Goal: Task Accomplishment & Management: Use online tool/utility

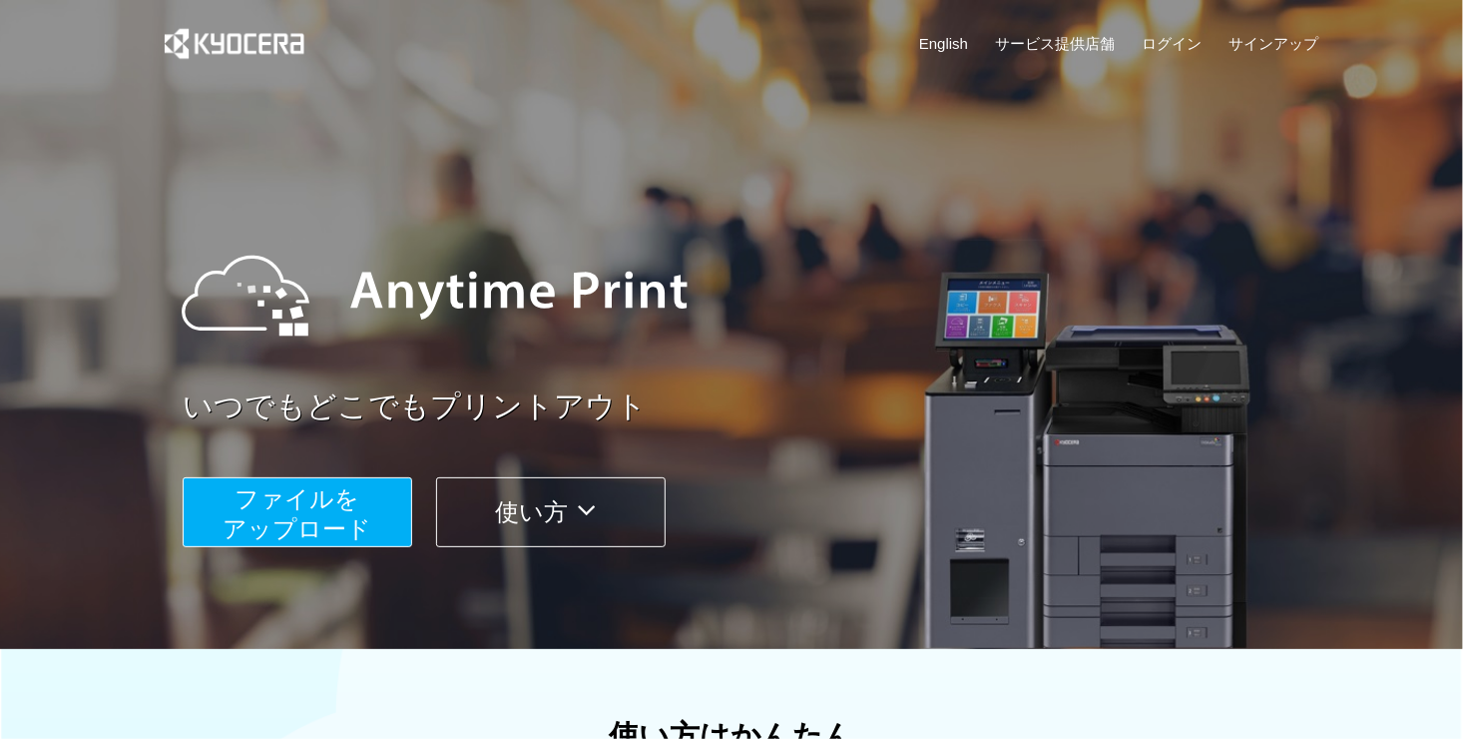
click at [343, 522] on span "ファイルを ​​アップロード" at bounding box center [298, 513] width 149 height 57
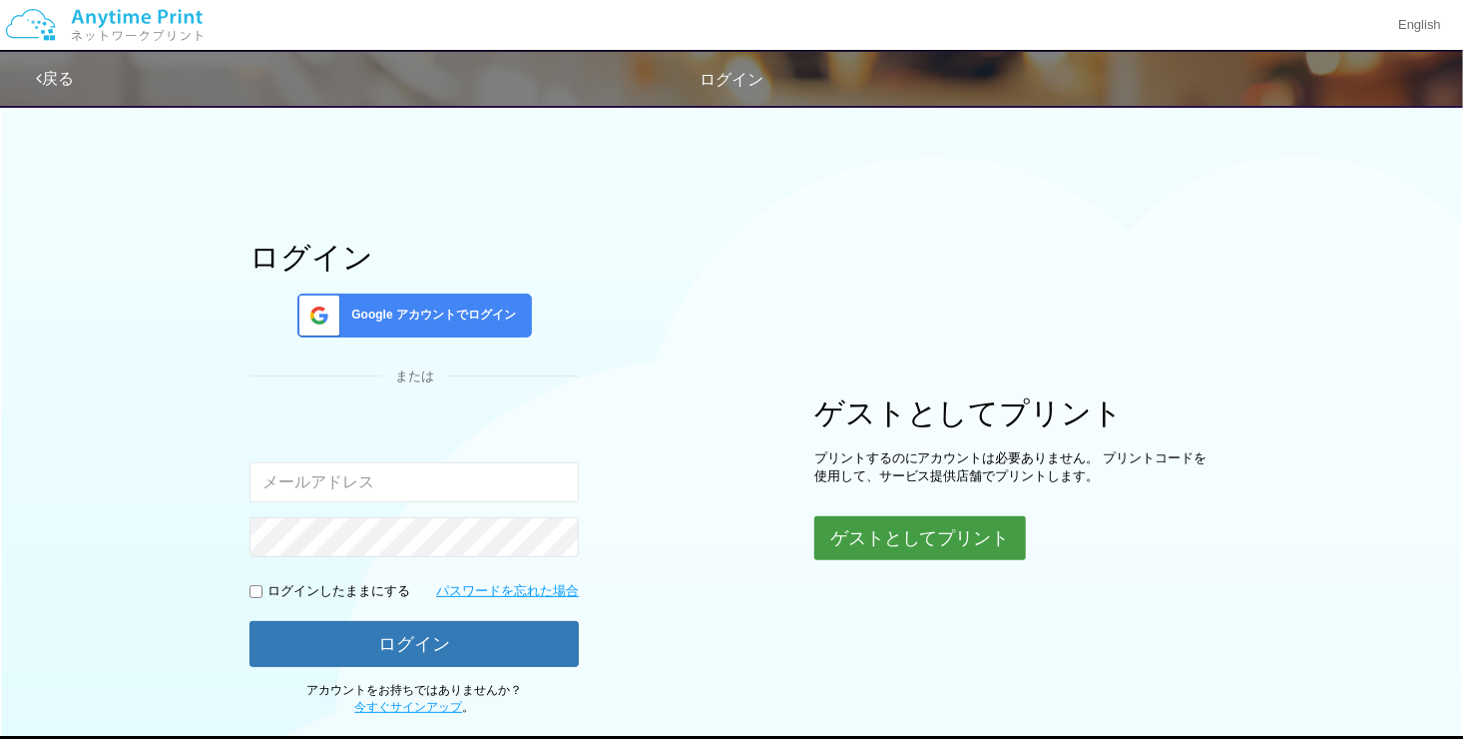
click at [947, 532] on button "ゲストとしてプリント" at bounding box center [920, 538] width 212 height 44
click at [459, 300] on div "Google アカウントでログイン" at bounding box center [414, 315] width 235 height 44
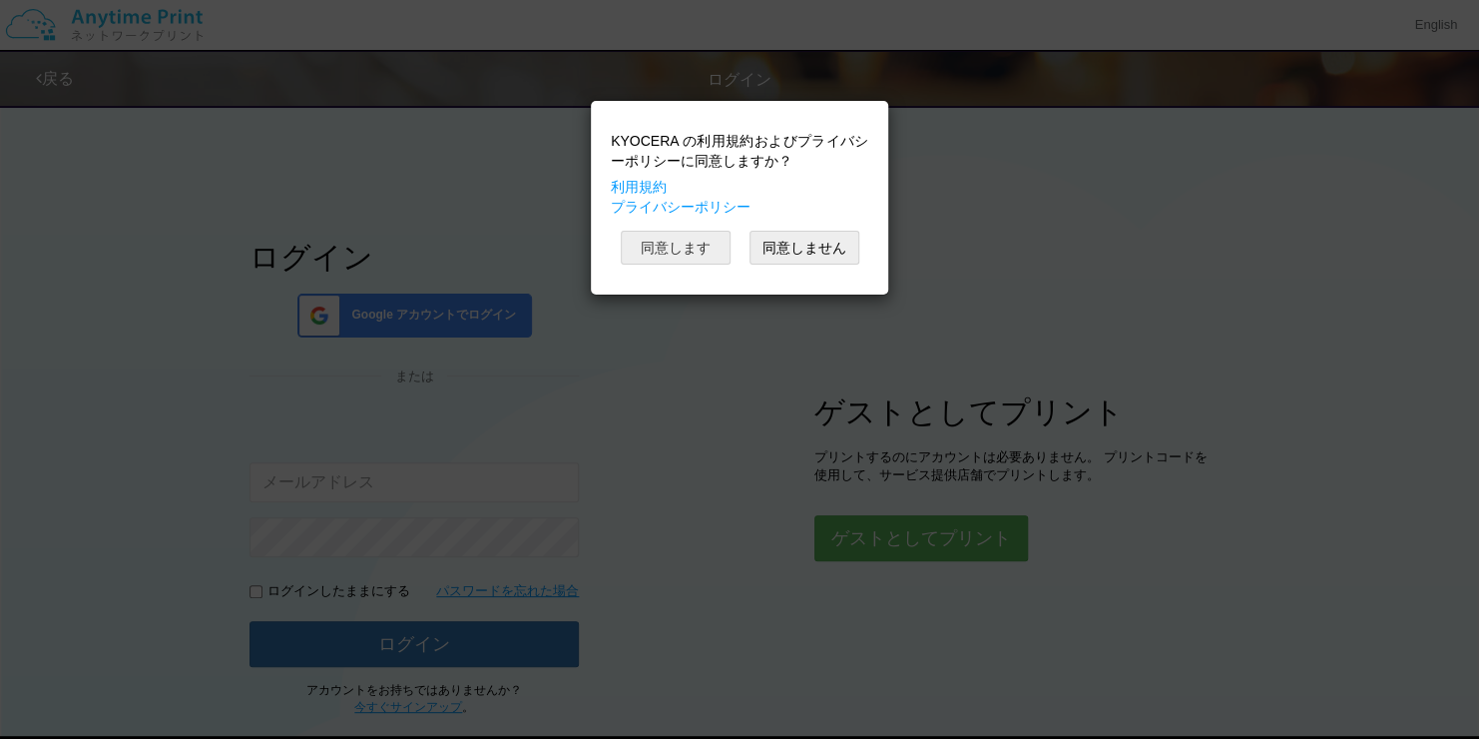
click at [693, 244] on button "同意します" at bounding box center [676, 248] width 110 height 34
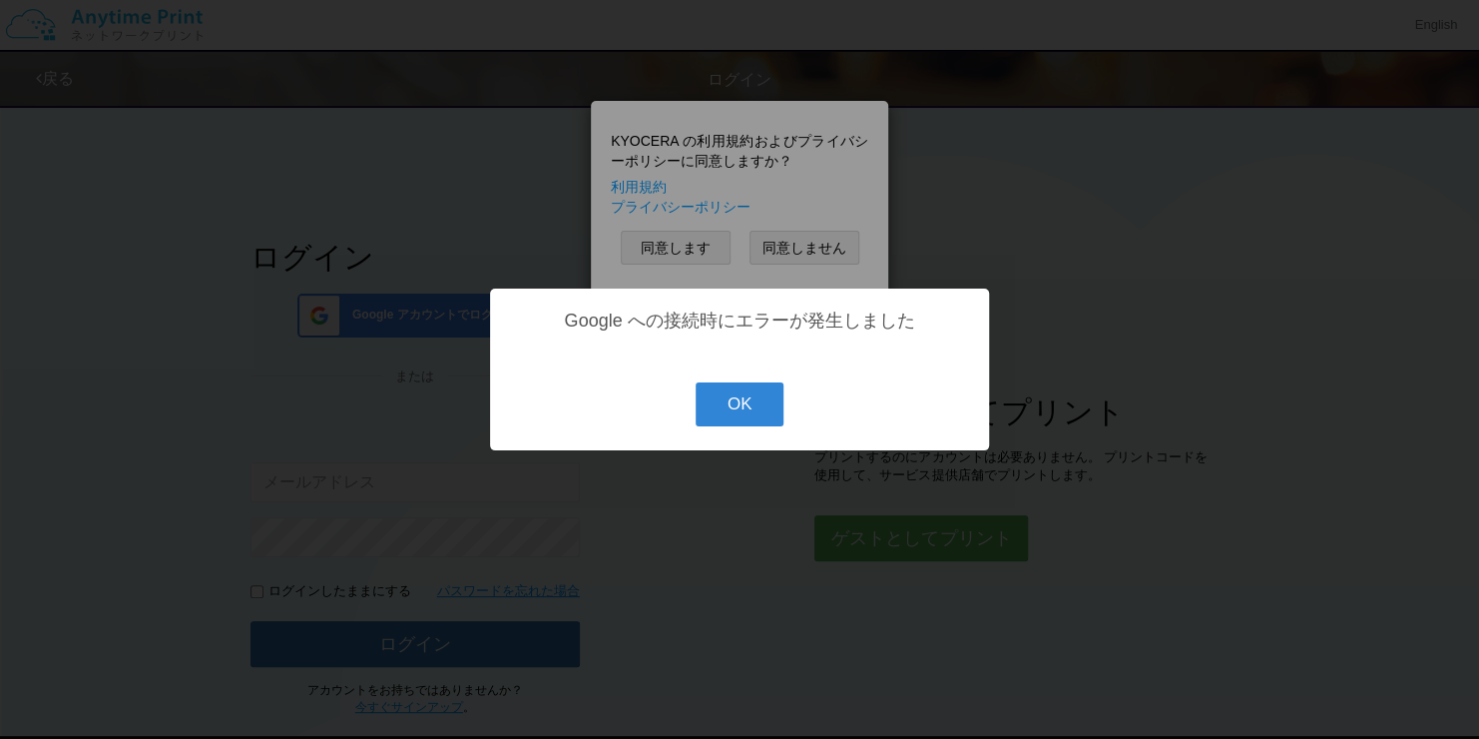
click at [752, 403] on button "OK" at bounding box center [740, 404] width 89 height 44
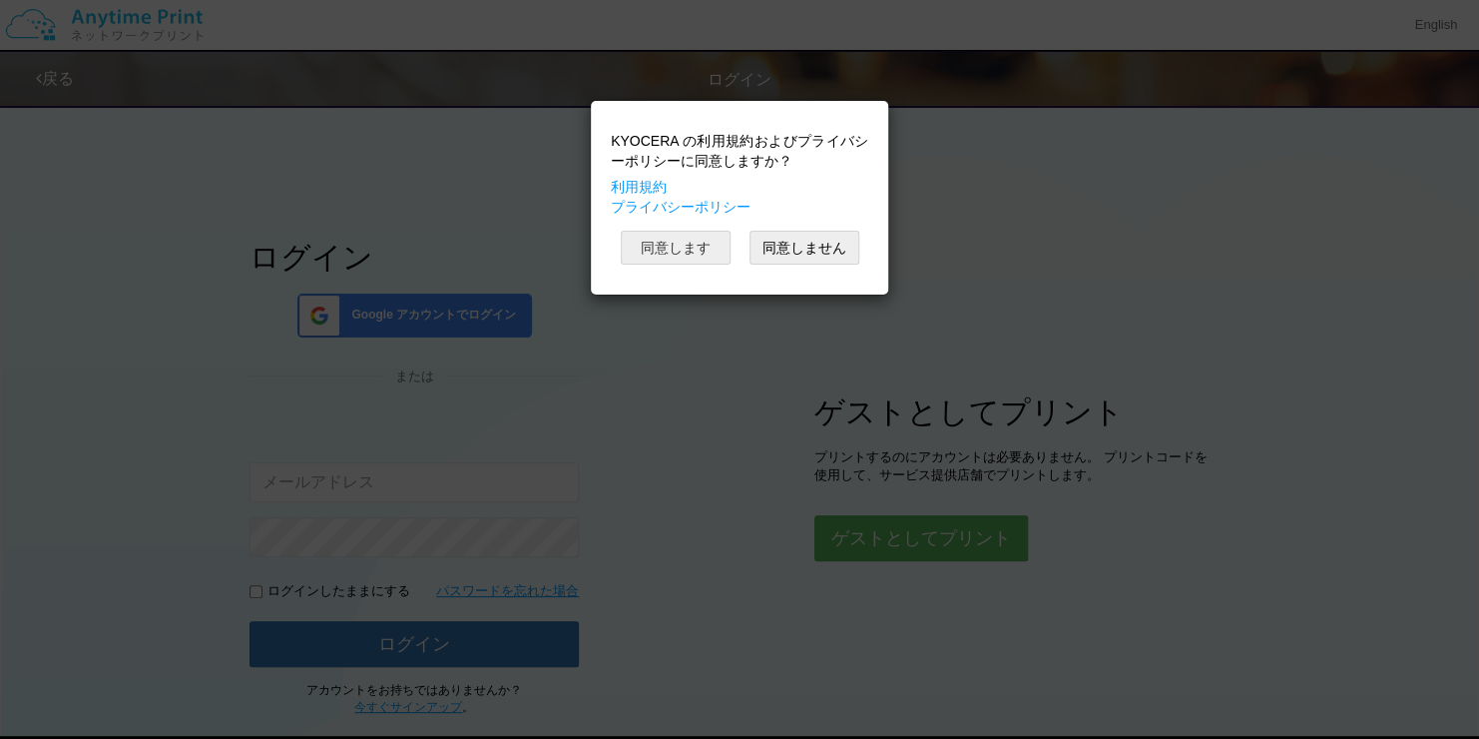
click at [688, 242] on button "同意します" at bounding box center [676, 248] width 110 height 34
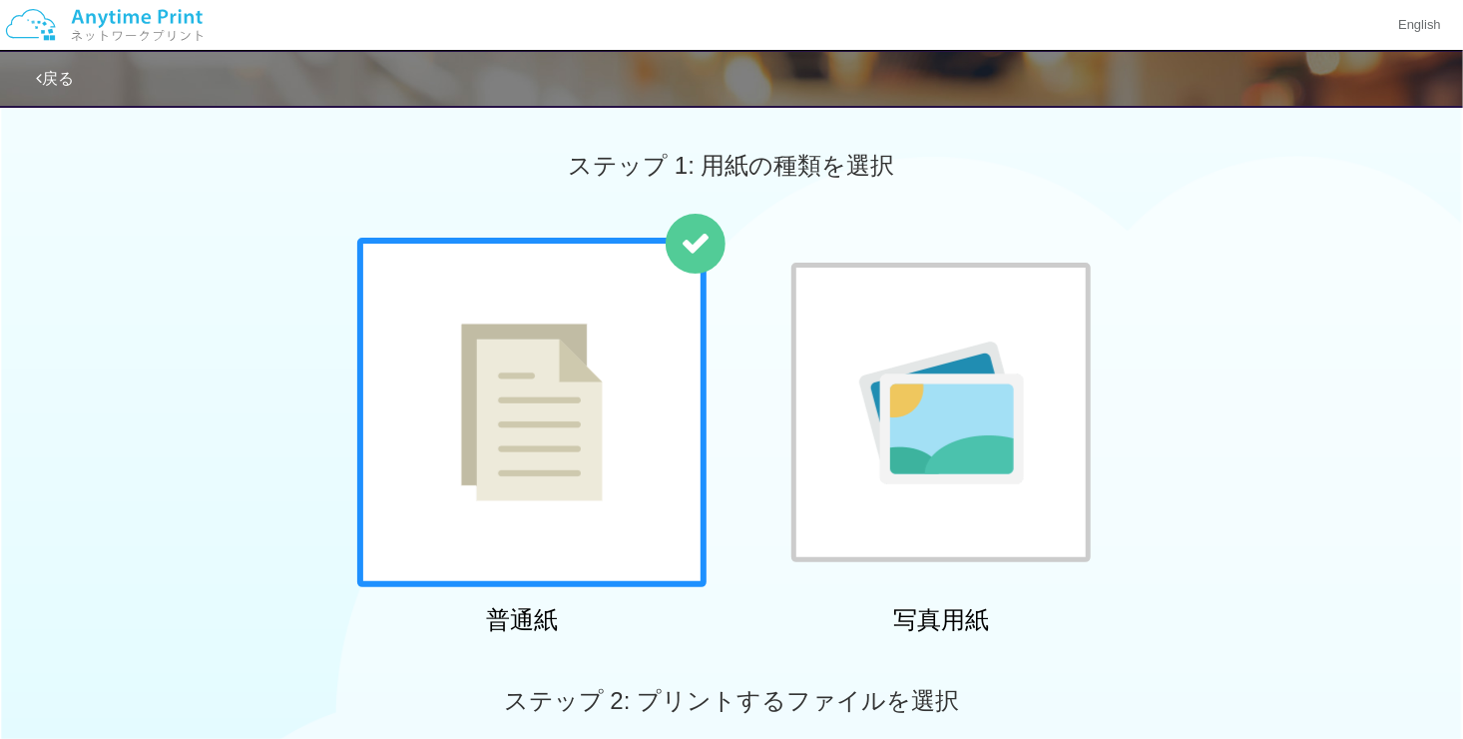
click at [643, 375] on div at bounding box center [531, 412] width 349 height 349
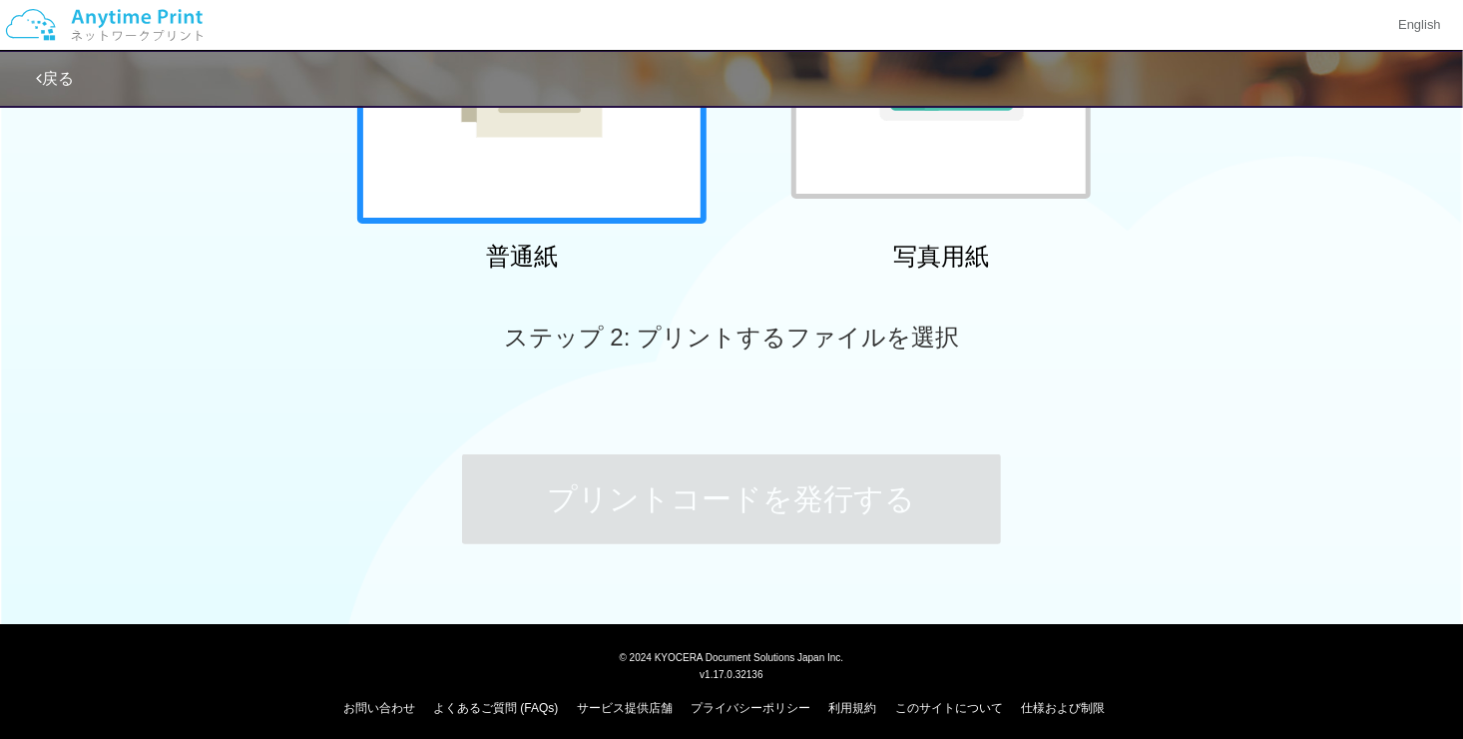
scroll to position [371, 0]
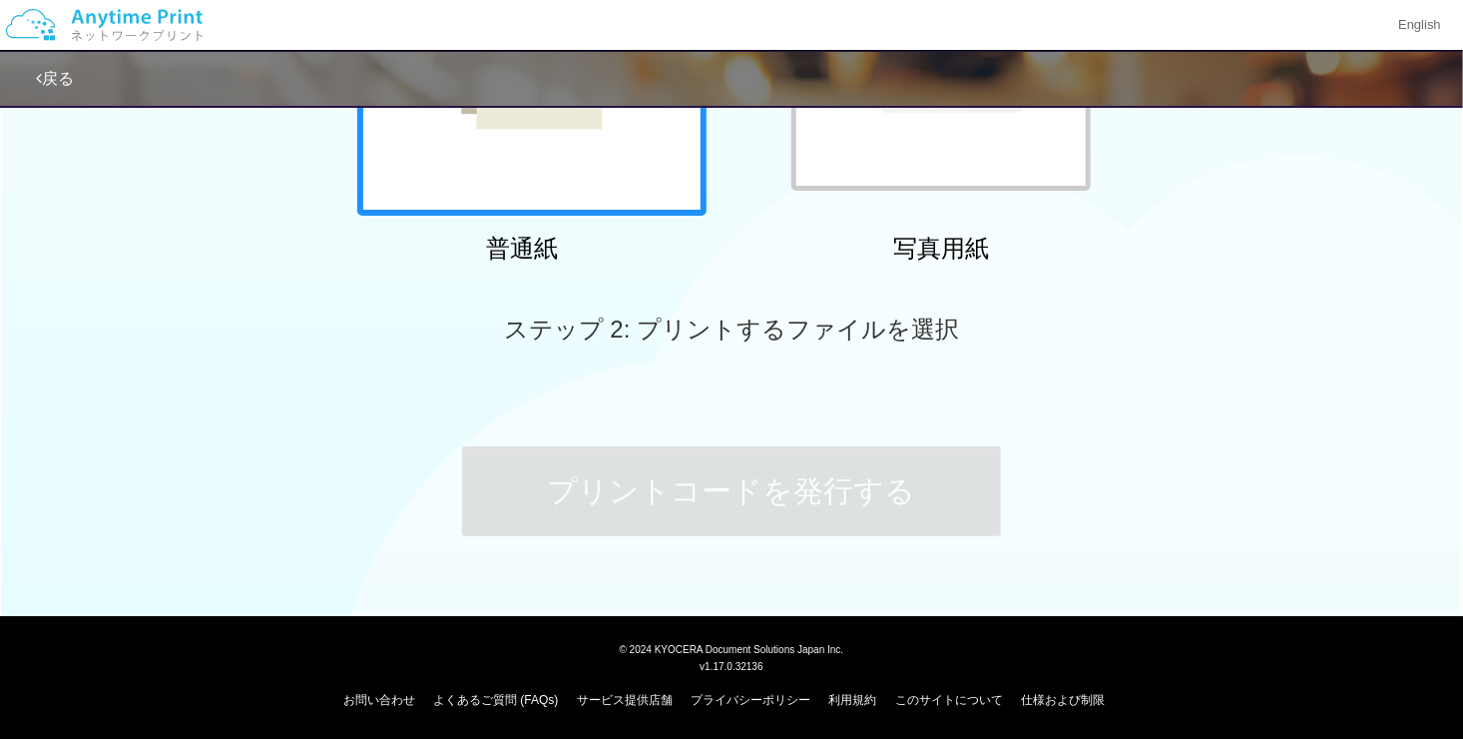
click at [25, 69] on div "戻る" at bounding box center [731, 79] width 1463 height 58
click at [50, 78] on link "戻る" at bounding box center [55, 78] width 38 height 17
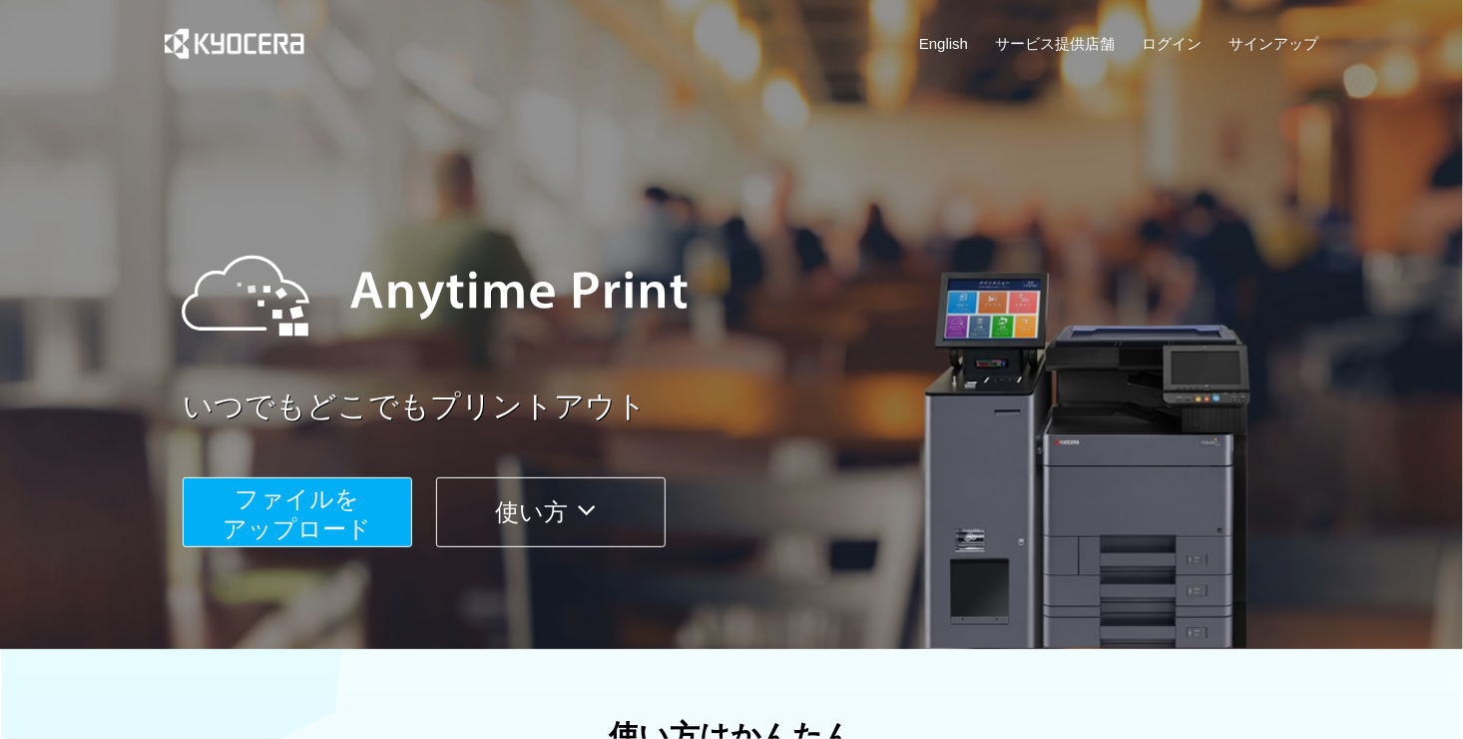
click at [324, 499] on span "ファイルを ​​アップロード" at bounding box center [298, 513] width 149 height 57
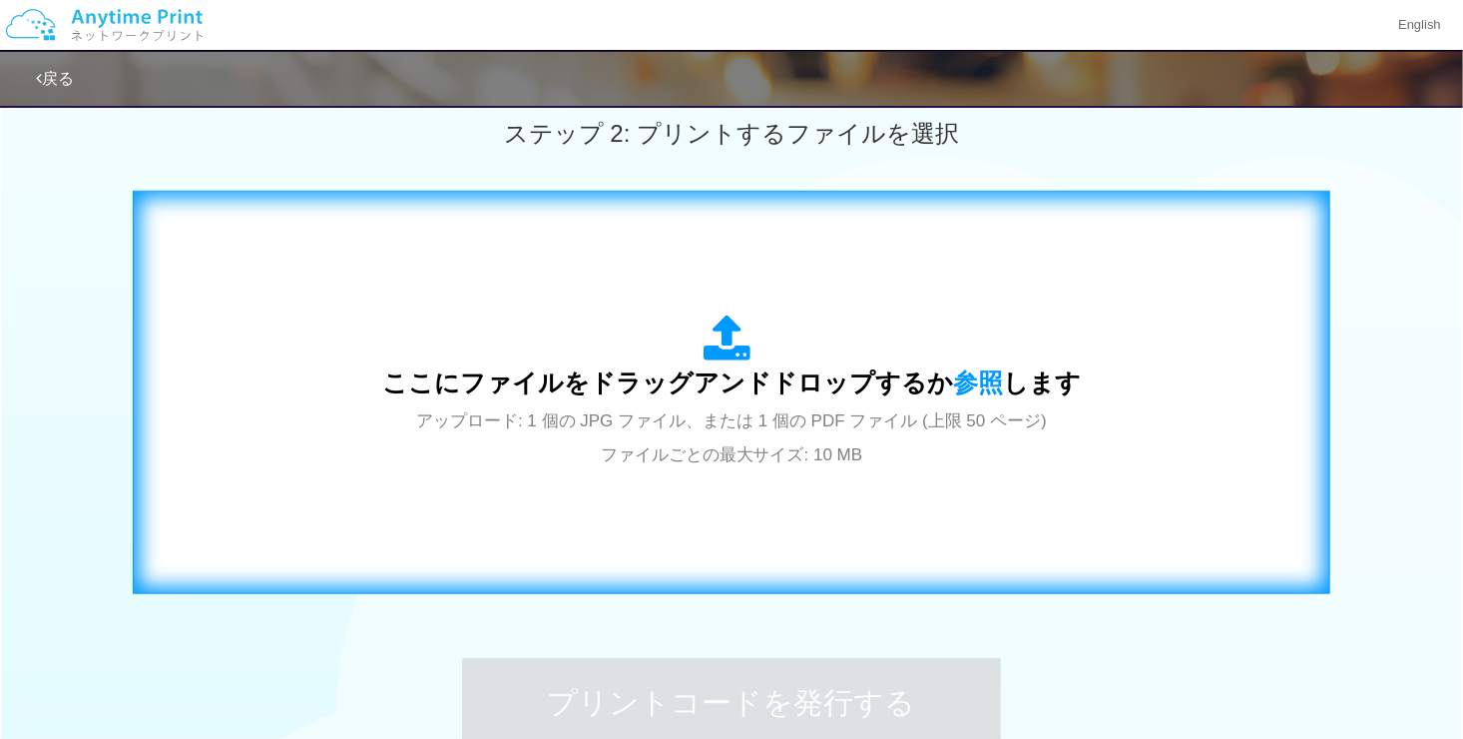
scroll to position [599, 0]
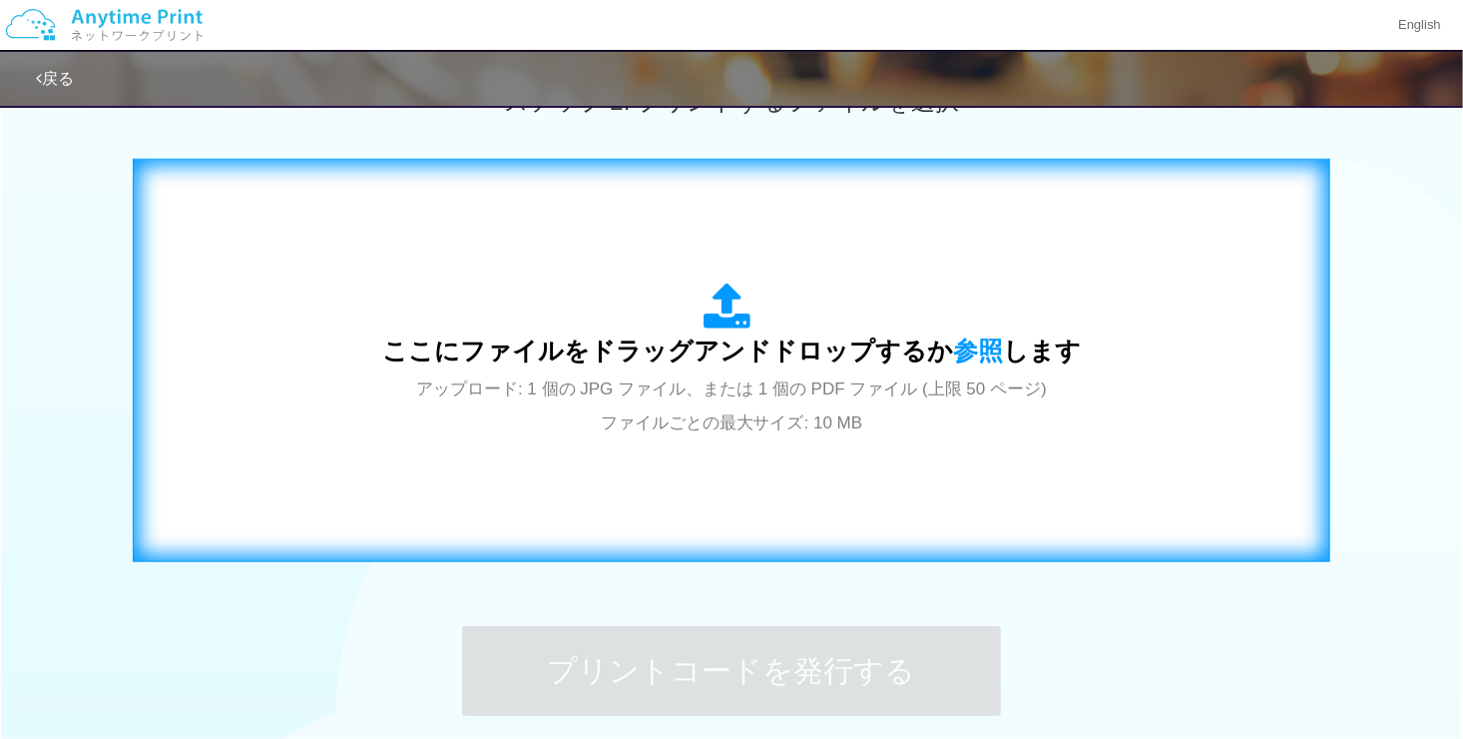
click at [732, 481] on div "ここにファイルをドラッグアンドドロップするか 参照 します アップロード: 1 個の JPG ファイル、または 1 個の PDF ファイル (上限 50 ペー…" at bounding box center [732, 360] width 1156 height 361
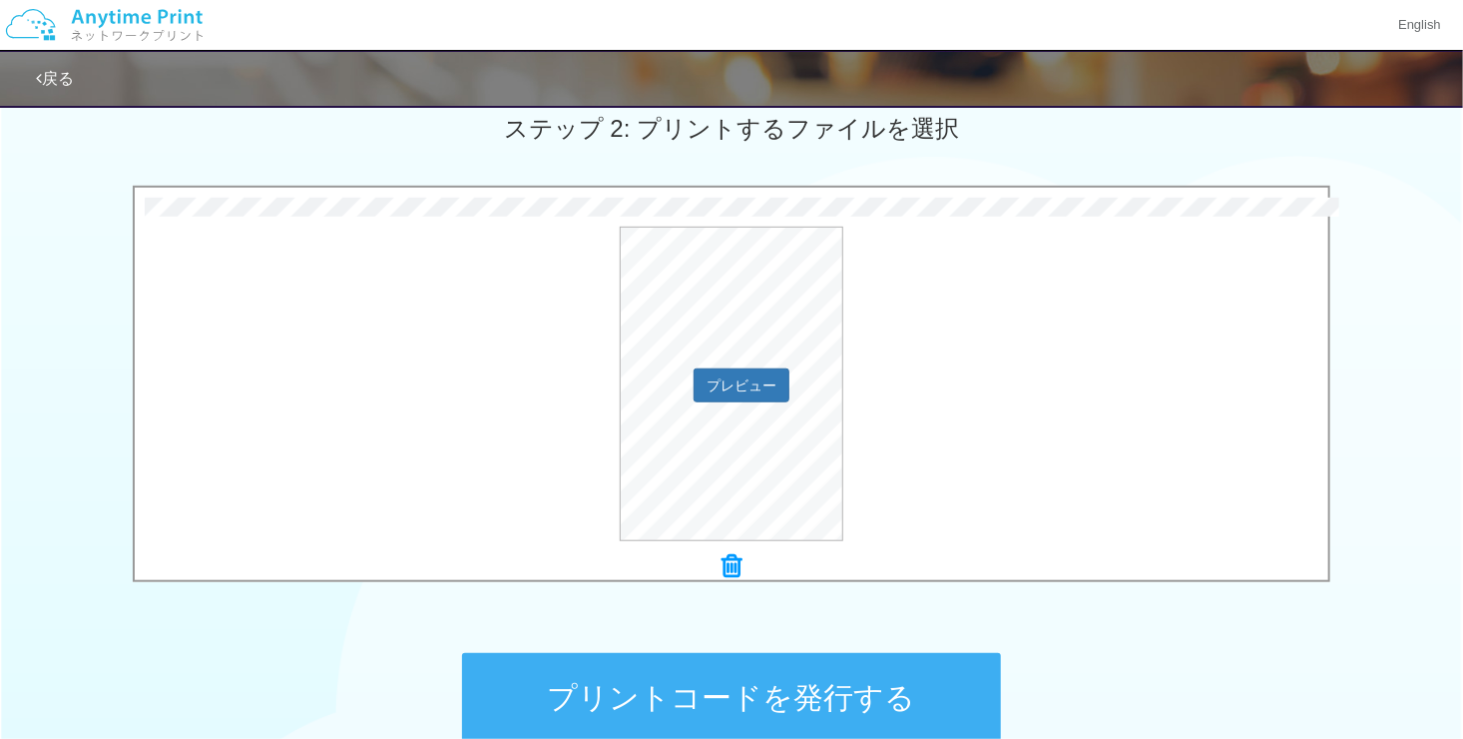
scroll to position [479, 0]
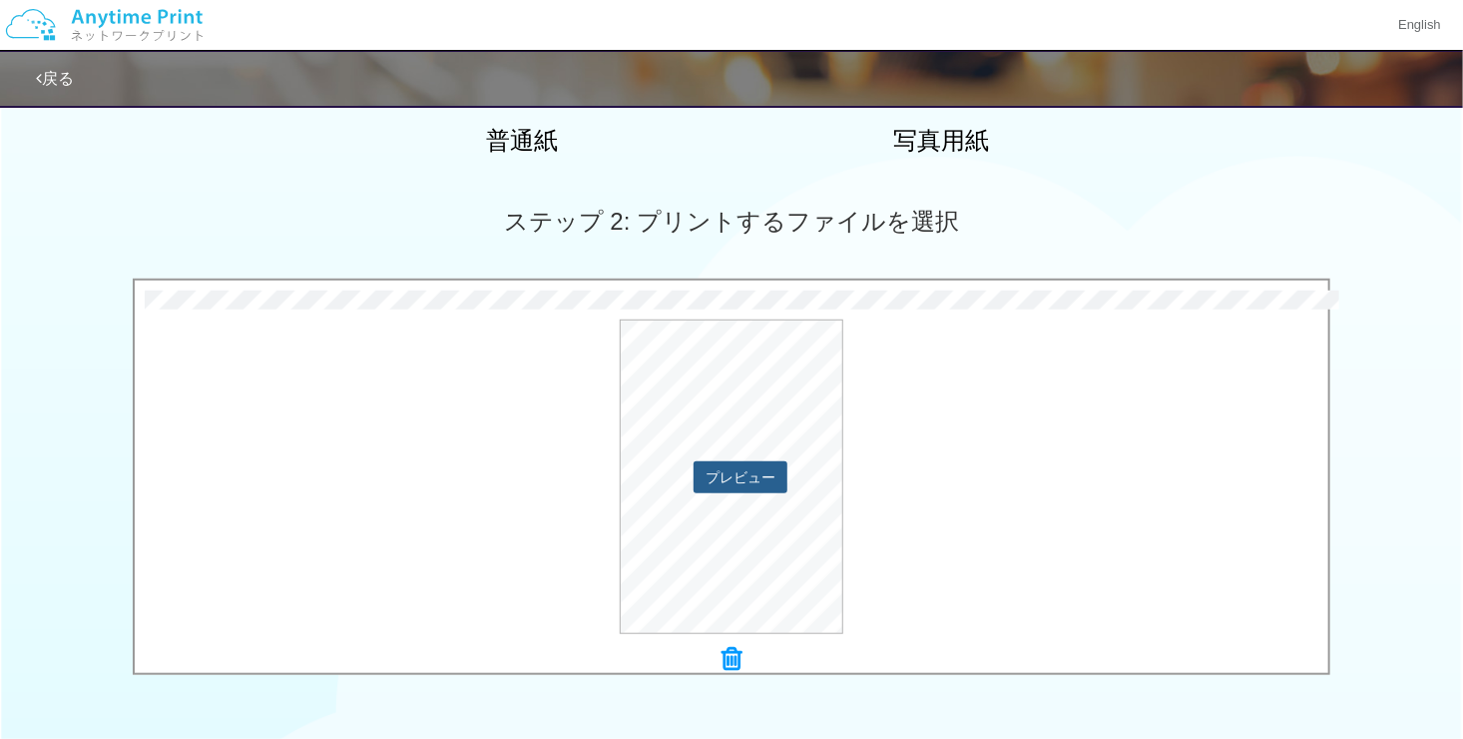
click at [730, 471] on button "プレビュー" at bounding box center [741, 477] width 94 height 32
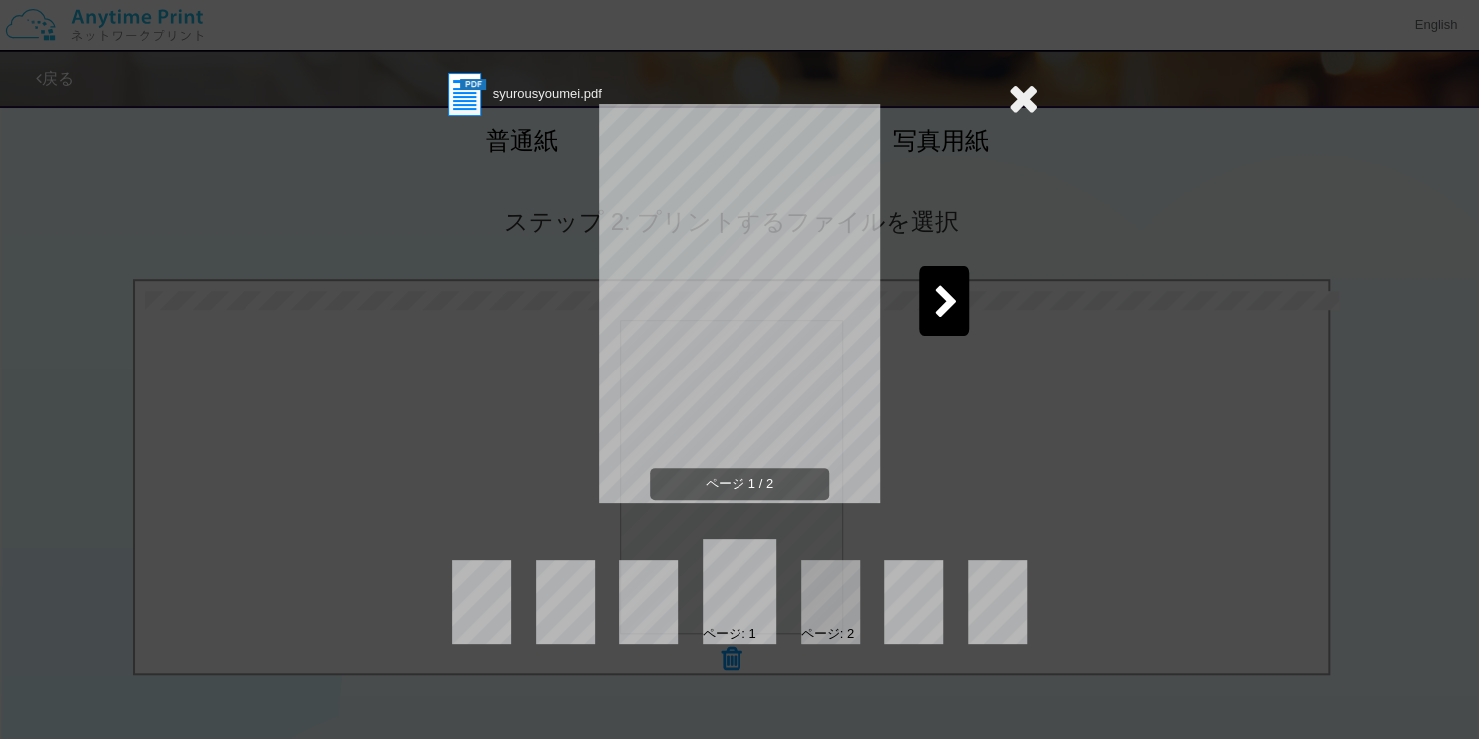
click at [935, 319] on div at bounding box center [944, 300] width 50 height 70
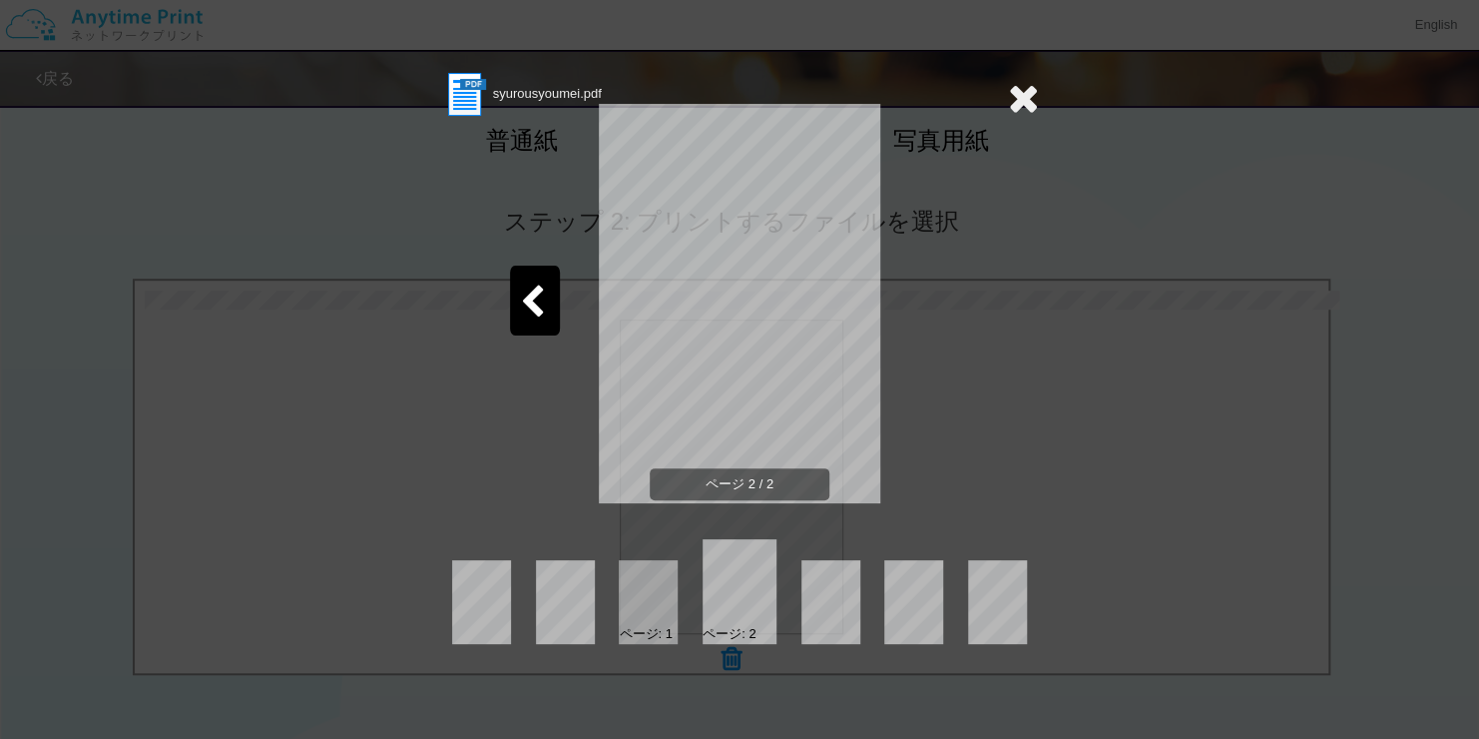
drag, startPoint x: 637, startPoint y: 613, endPoint x: 532, endPoint y: 292, distance: 337.1
click at [532, 292] on icon at bounding box center [532, 302] width 25 height 35
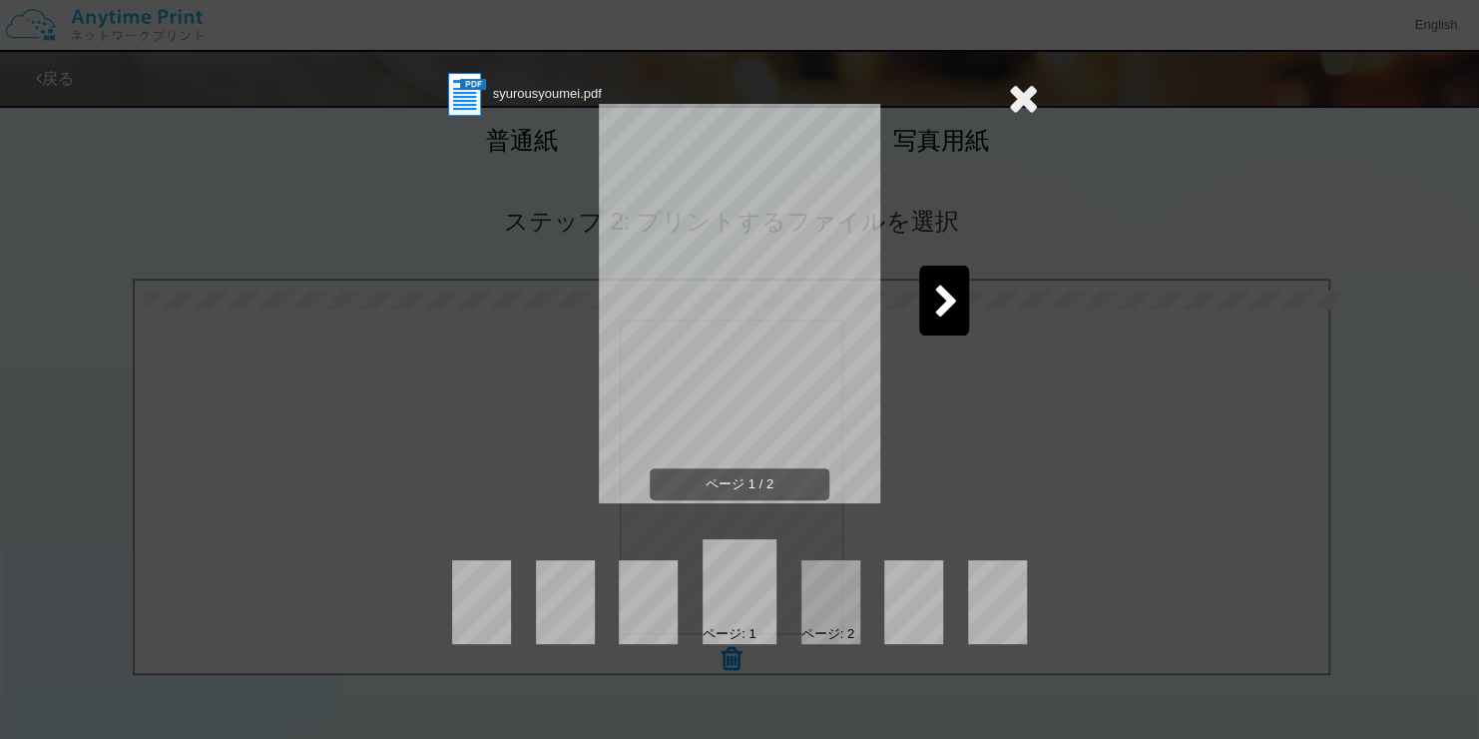
click at [1018, 88] on icon at bounding box center [1023, 98] width 31 height 40
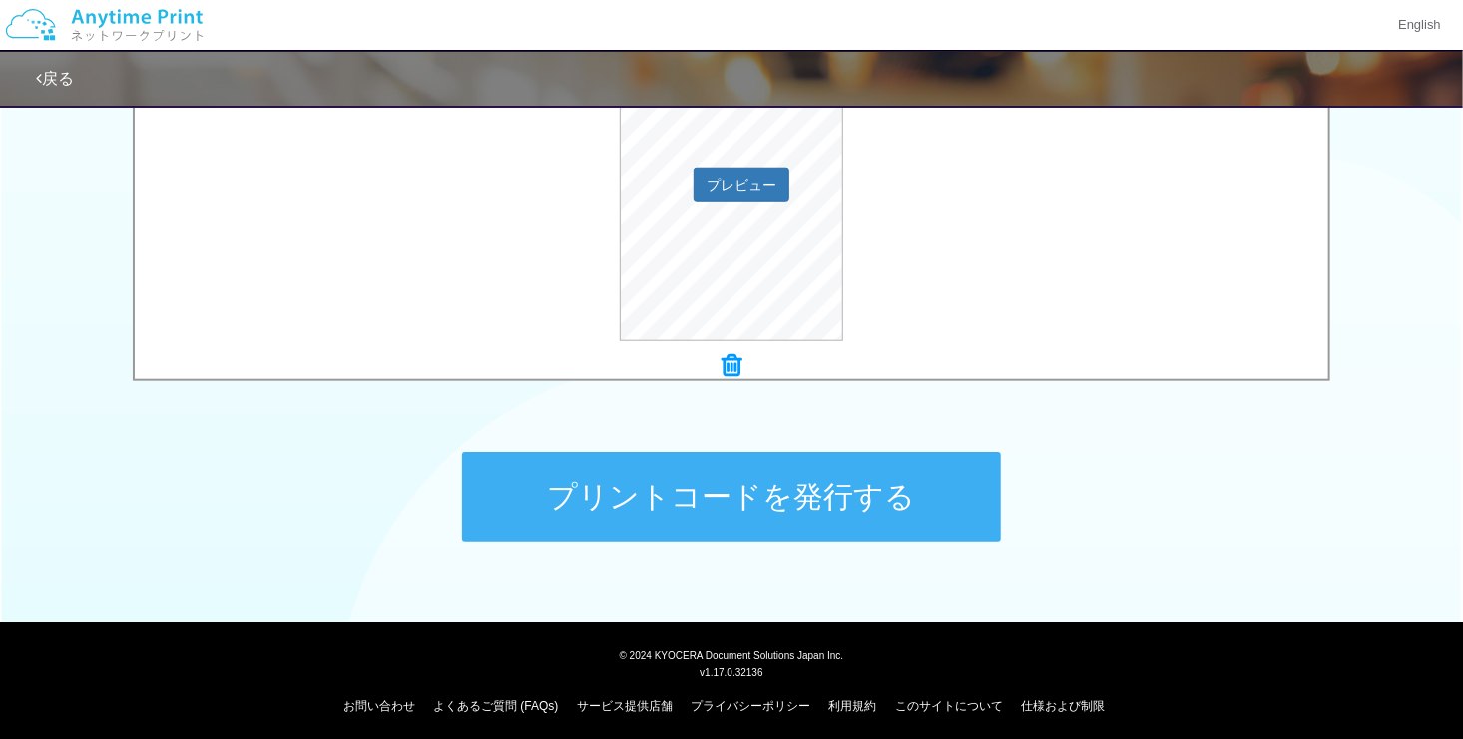
scroll to position [778, 0]
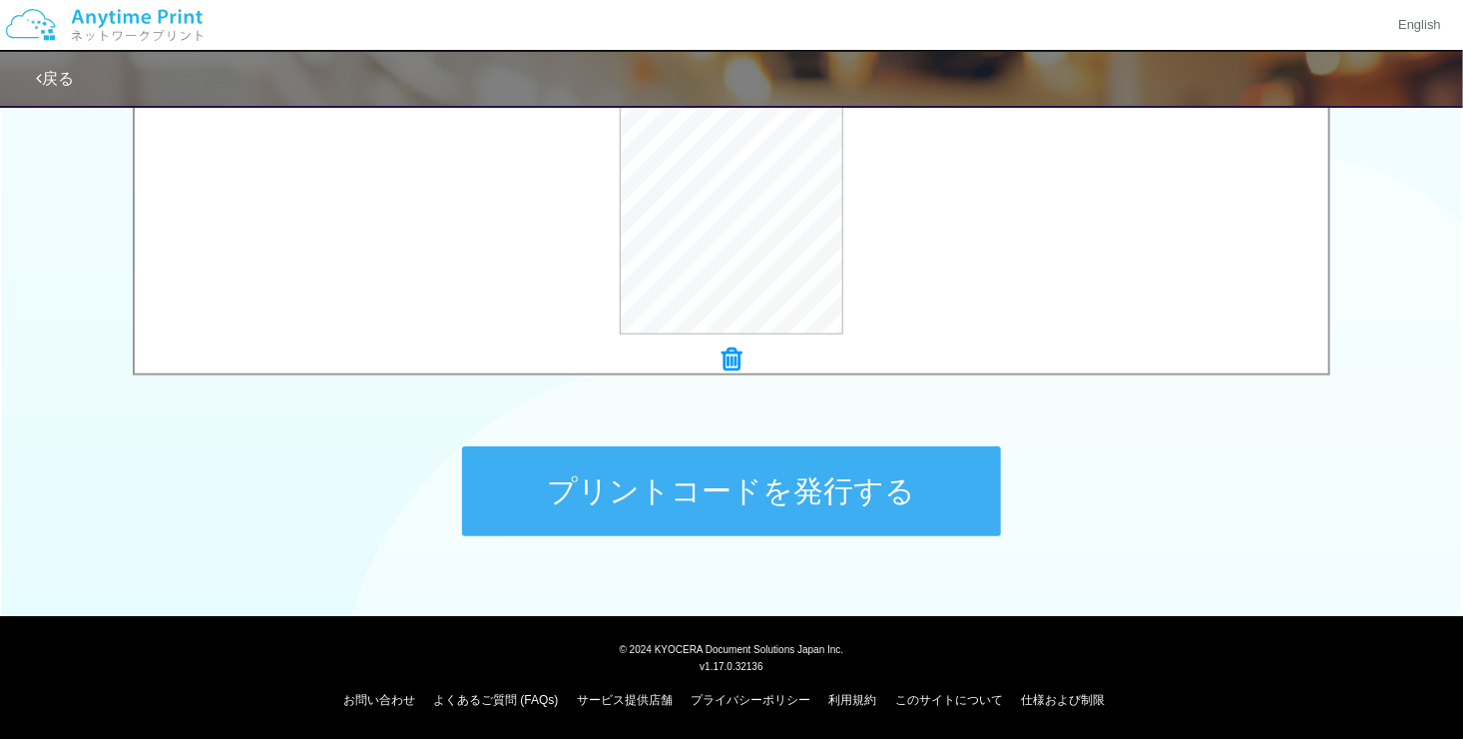
click at [875, 491] on button "プリントコードを発行する" at bounding box center [731, 491] width 539 height 90
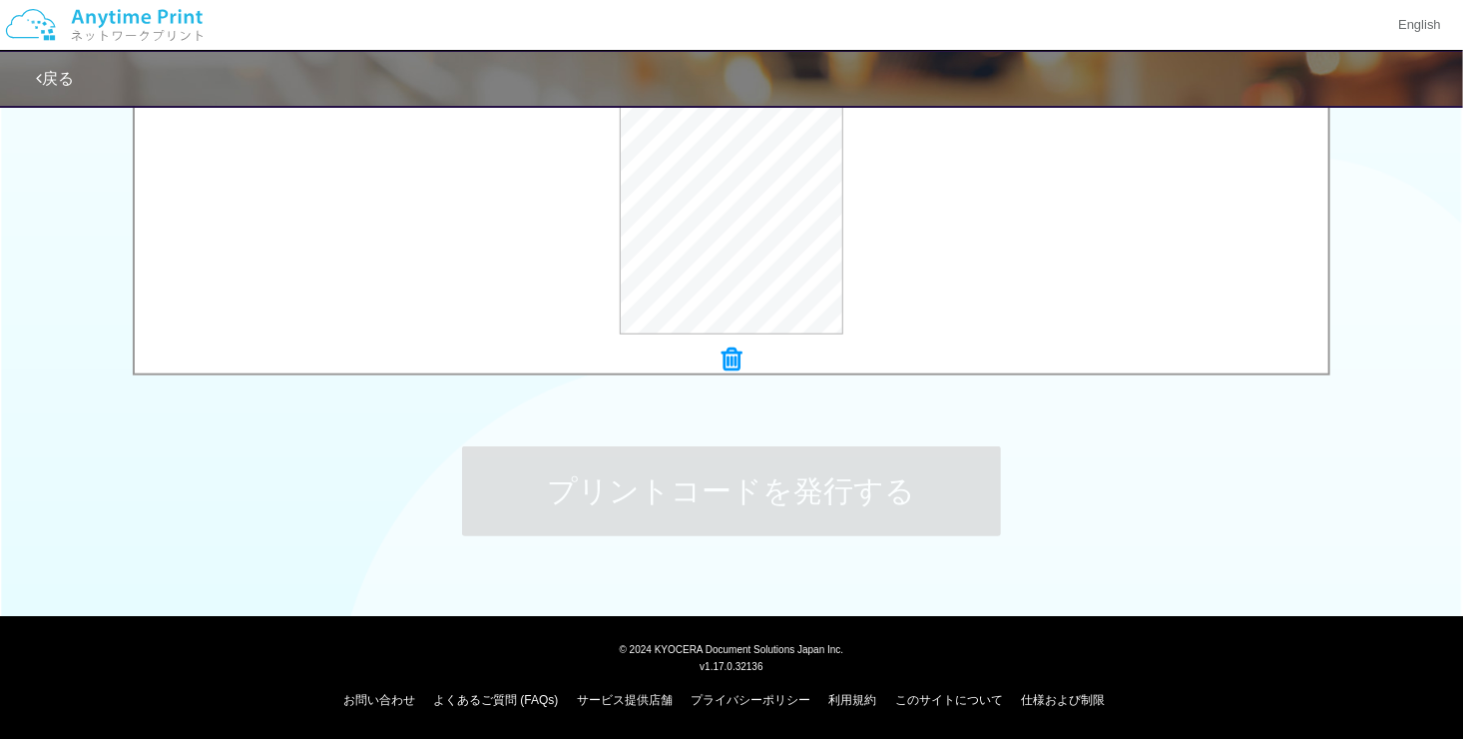
scroll to position [0, 0]
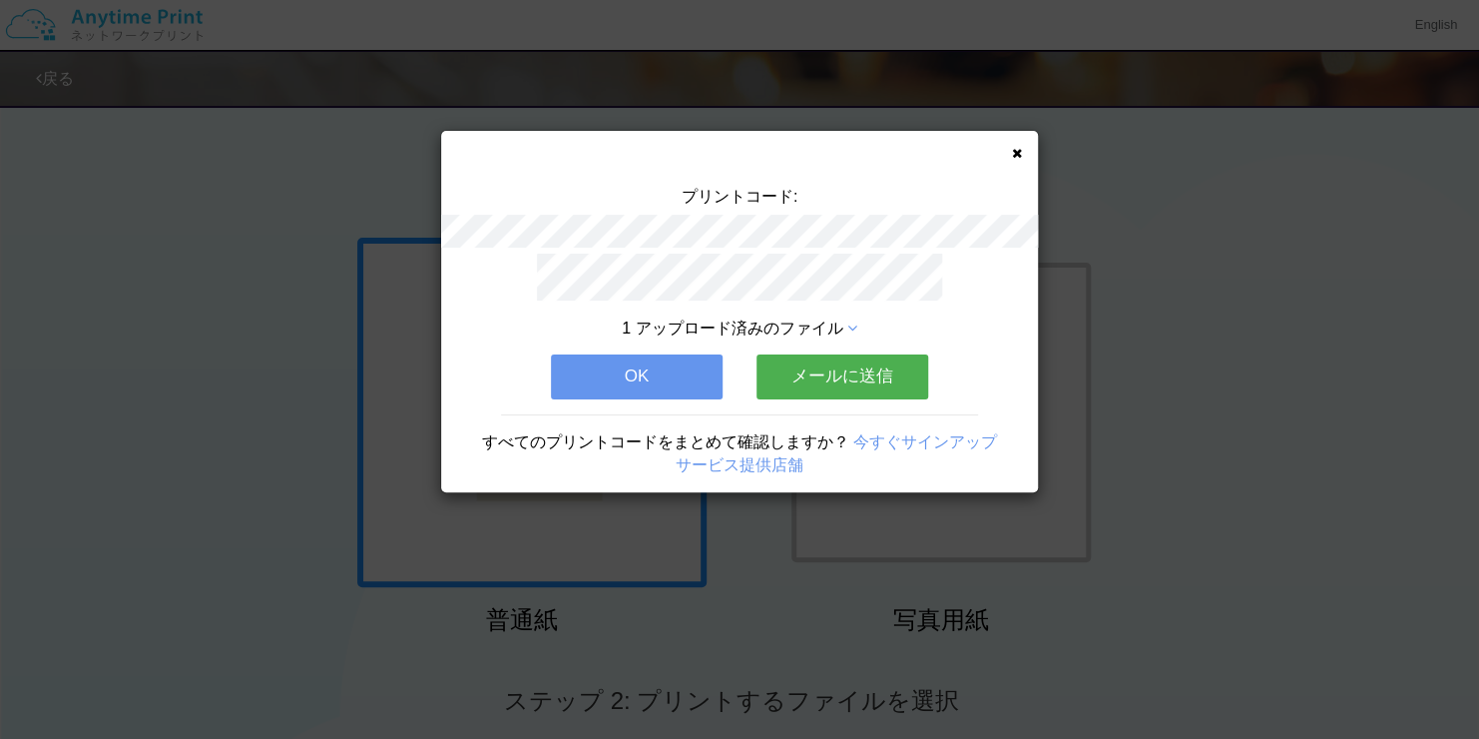
click at [1347, 425] on div "プリントコード: 1 アップロード済みのファイル OK メールに送信 すべてのプリントコードをまとめて確認しますか？ 今すぐサインアップ サービス提供店舗" at bounding box center [739, 369] width 1479 height 739
click at [1006, 144] on div "プリントコード: 1 アップロード済みのファイル OK メールに送信 すべてのプリントコードをまとめて確認しますか？ 今すぐサインアップ サービス提供店舗" at bounding box center [739, 311] width 597 height 361
click at [1019, 154] on icon at bounding box center [1017, 153] width 10 height 13
